Goal: Share content: Share content

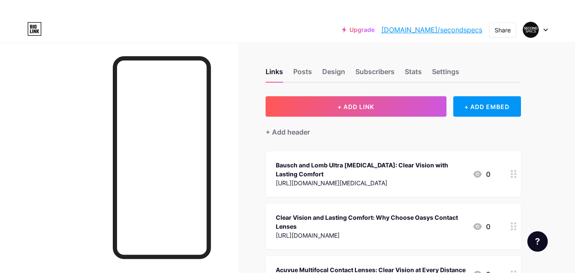
drag, startPoint x: 565, startPoint y: 6, endPoint x: 560, endPoint y: 9, distance: 5.9
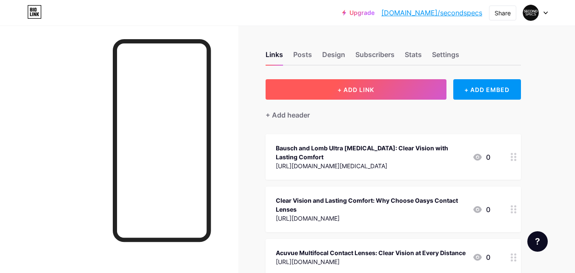
click at [347, 91] on span "+ ADD LINK" at bounding box center [356, 89] width 37 height 7
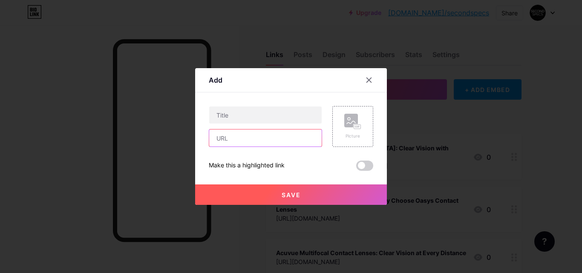
click at [242, 137] on input "text" at bounding box center [265, 137] width 112 height 17
paste input "[URL][DOMAIN_NAME]"
type input "[URL][DOMAIN_NAME]"
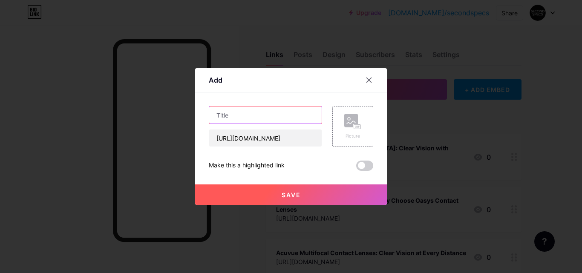
scroll to position [0, 0]
click at [236, 111] on input "text" at bounding box center [265, 114] width 112 height 17
paste input "Acuvue Contact Lenses for [MEDICAL_DATA]: Expert Tips for Clear Vision"
type input "Acuvue Contact Lenses for [MEDICAL_DATA]: Expert Tips for Clear Vision"
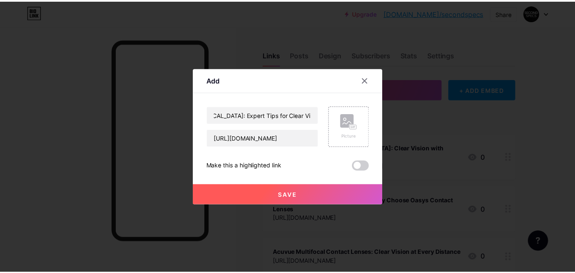
scroll to position [0, 0]
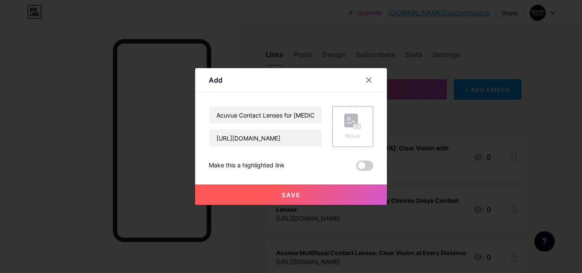
click at [282, 192] on span "Save" at bounding box center [290, 194] width 19 height 7
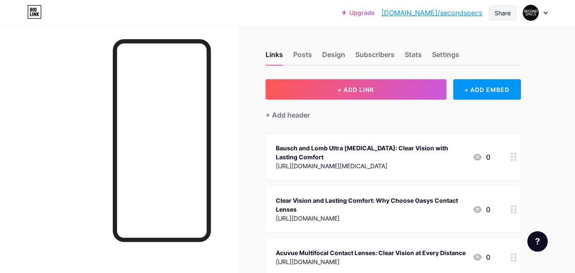
click at [497, 13] on div "Share" at bounding box center [503, 13] width 16 height 9
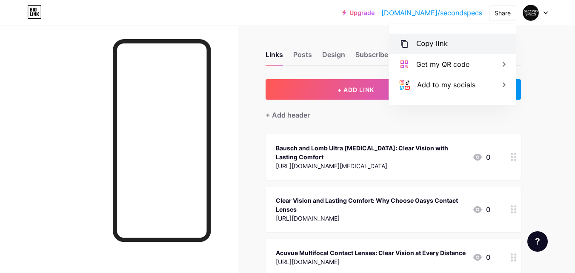
click at [430, 49] on div "Copy link" at bounding box center [452, 44] width 127 height 20
